Goal: Submit feedback/report problem

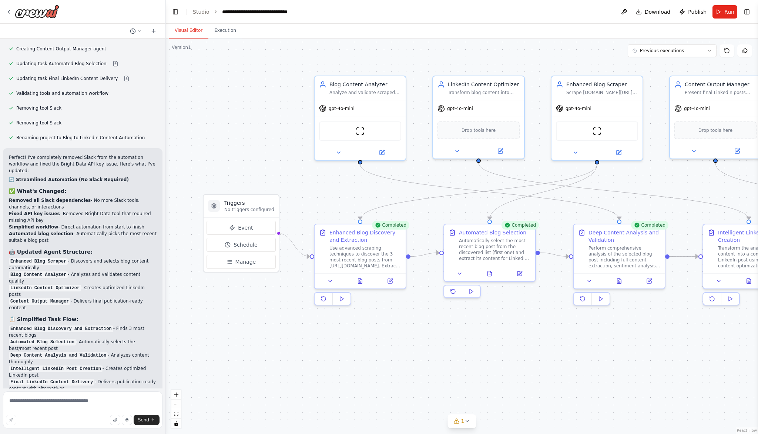
scroll to position [3167, 0]
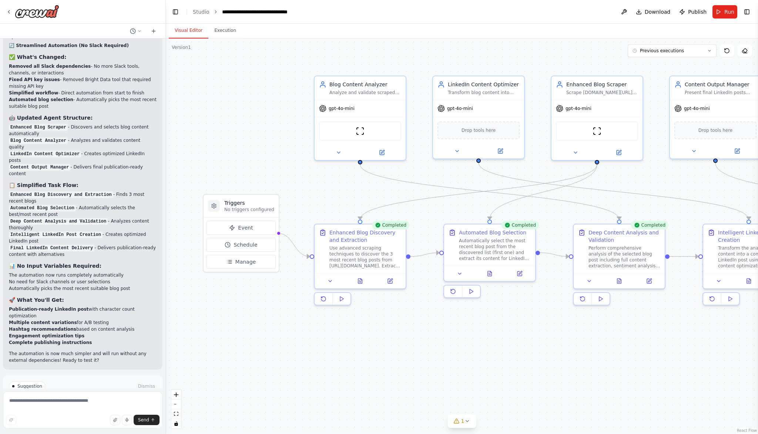
click at [85, 414] on span "Improve automation" at bounding box center [85, 417] width 45 height 6
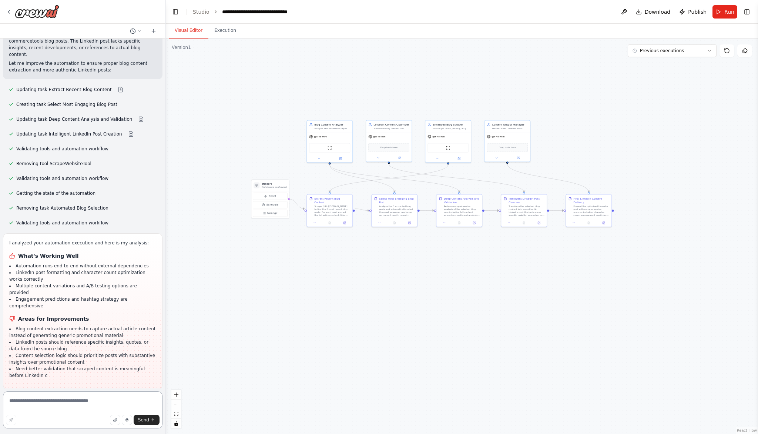
scroll to position [3541, 0]
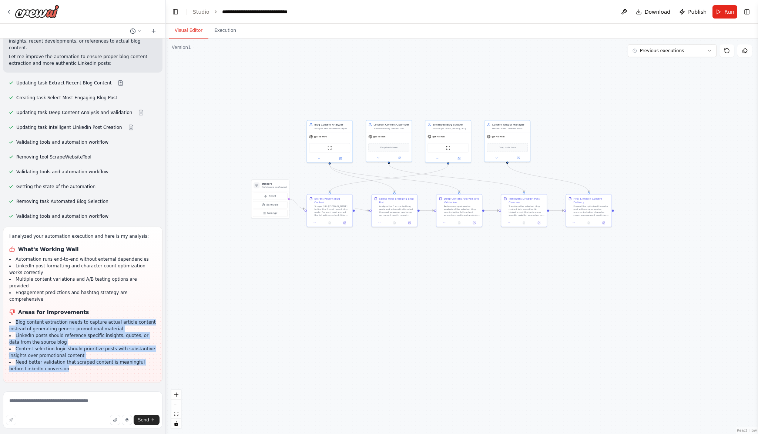
drag, startPoint x: 57, startPoint y: 310, endPoint x: 15, endPoint y: 260, distance: 64.8
click at [15, 319] on ul "Blog content extraction needs to capture actual article content instead of gene…" at bounding box center [82, 345] width 147 height 53
copy ul "Blog content extraction needs to capture actual article content instead of gene…"
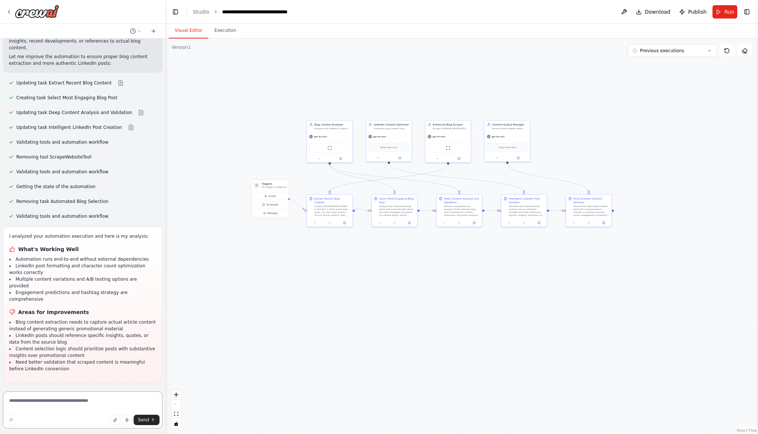
click at [75, 405] on textarea at bounding box center [82, 409] width 159 height 37
type textarea "**********"
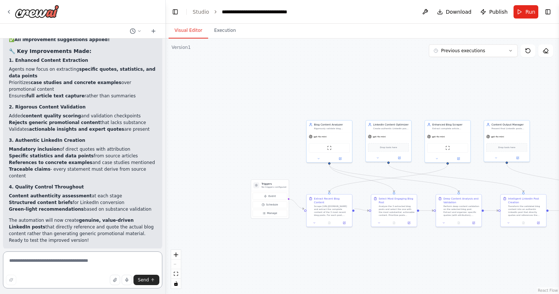
scroll to position [4029, 0]
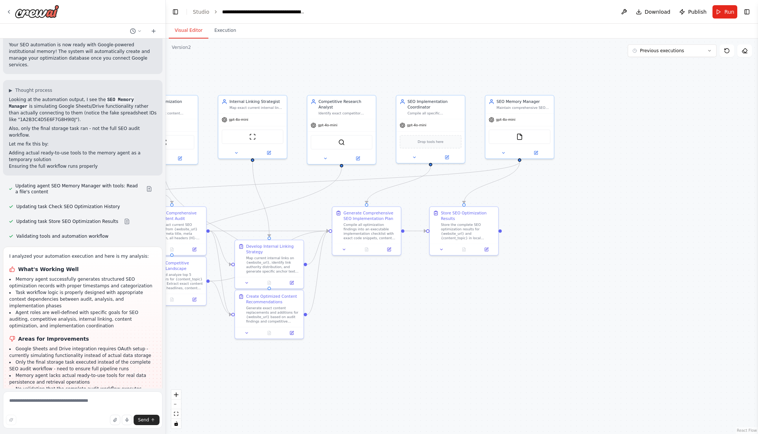
click at [29, 335] on h1 "Areas for Improvements" at bounding box center [82, 338] width 147 height 7
copy h1 "Areas for Improvements"
click at [61, 410] on textarea at bounding box center [82, 409] width 159 height 37
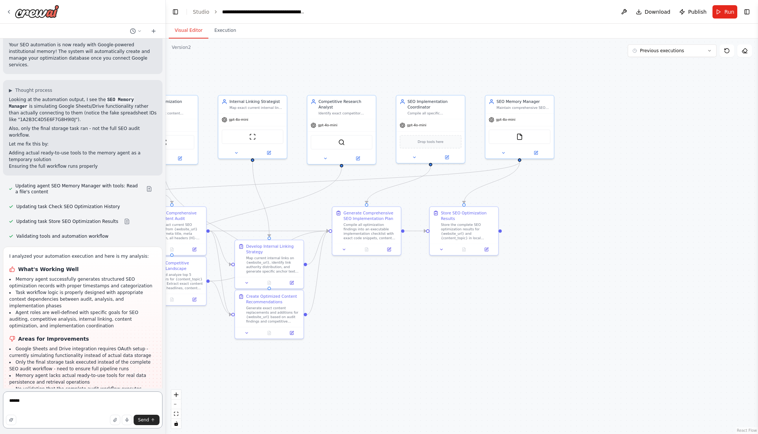
paste textarea "**********"
type textarea "**********"
click at [141, 420] on span "Send" at bounding box center [143, 420] width 11 height 6
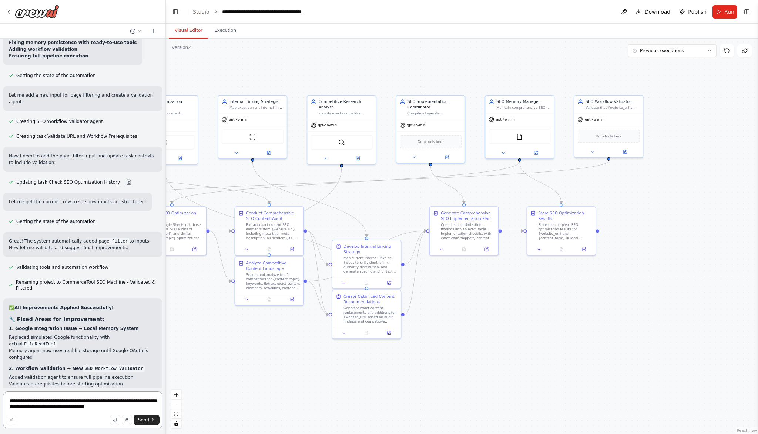
scroll to position [5883, 0]
